Goal: Task Accomplishment & Management: Use online tool/utility

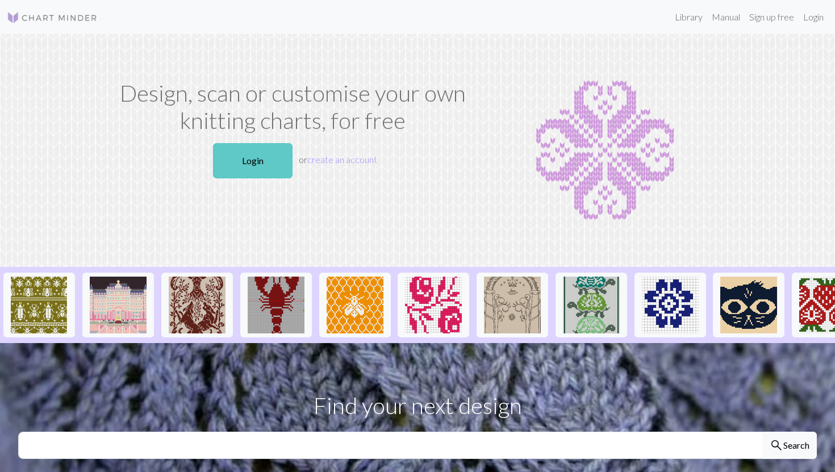
click at [252, 163] on link "Login" at bounding box center [252, 160] width 79 height 35
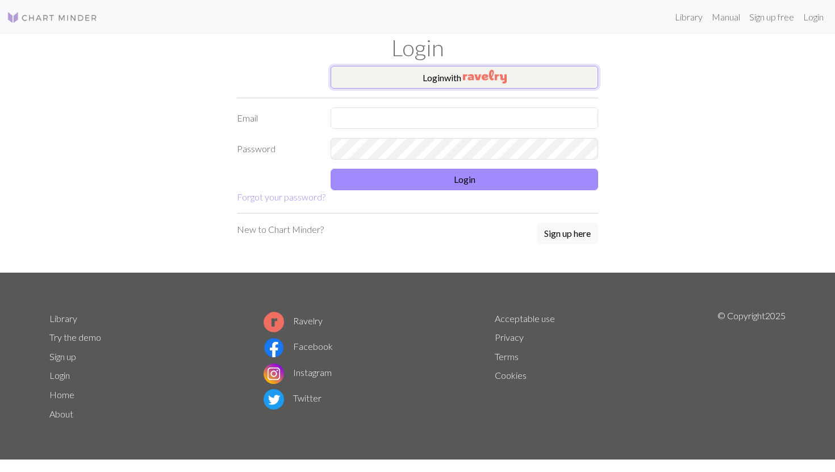
click at [416, 78] on button "Login with" at bounding box center [463, 77] width 267 height 23
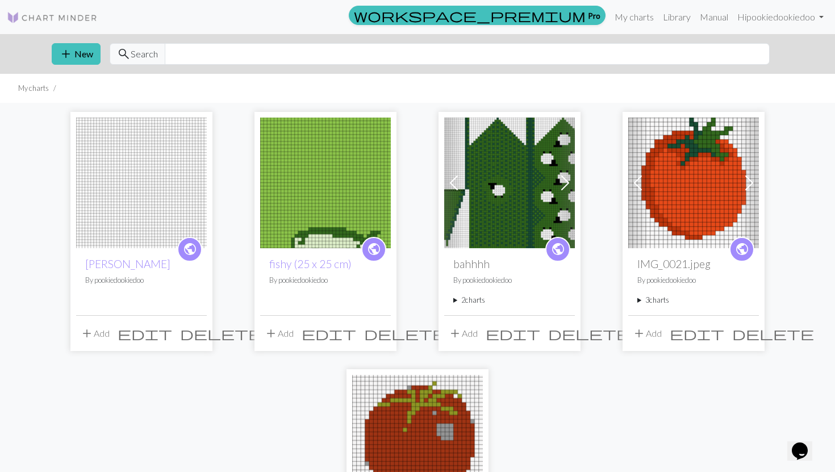
click at [696, 202] on img at bounding box center [693, 183] width 131 height 131
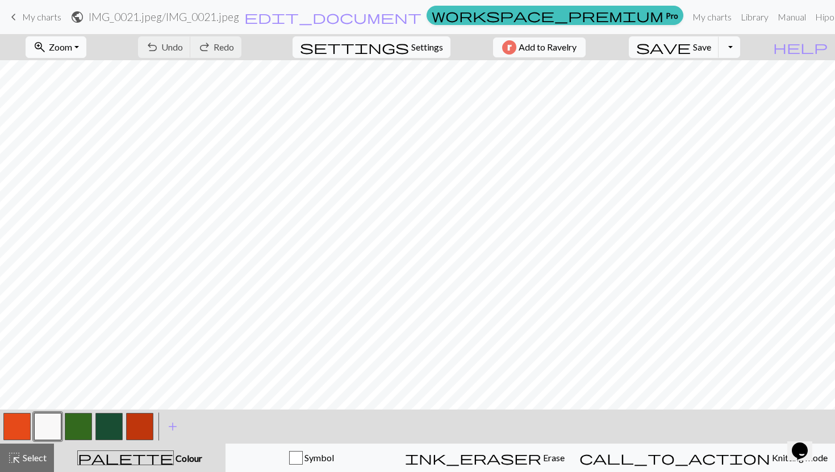
click at [72, 49] on span "Zoom" at bounding box center [60, 46] width 23 height 11
click at [86, 72] on button "Fit all" at bounding box center [71, 72] width 90 height 18
